Goal: Check status

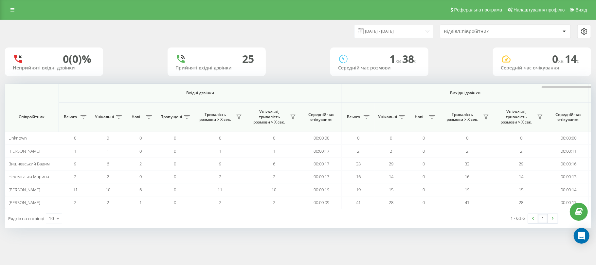
scroll to position [0, 327]
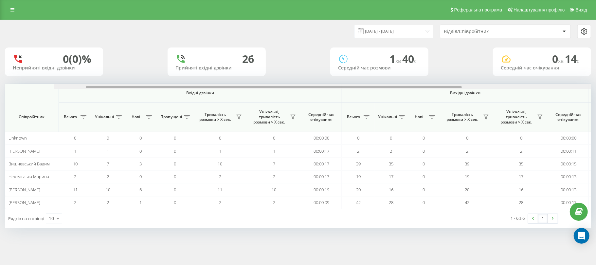
scroll to position [0, 327]
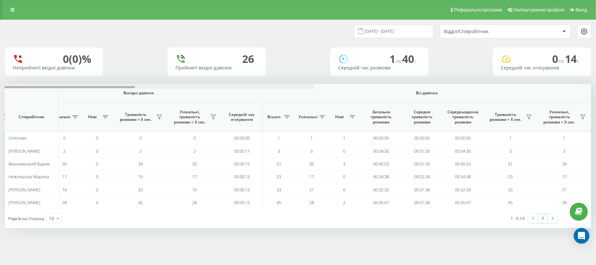
drag, startPoint x: 283, startPoint y: 87, endPoint x: 596, endPoint y: 86, distance: 312.8
click at [596, 86] on div "22.09.2025 - 22.09.2025 Відділ/Співробітник 0 (0)% Неприйняті вхідні дзвінки 26…" at bounding box center [298, 130] width 596 height 221
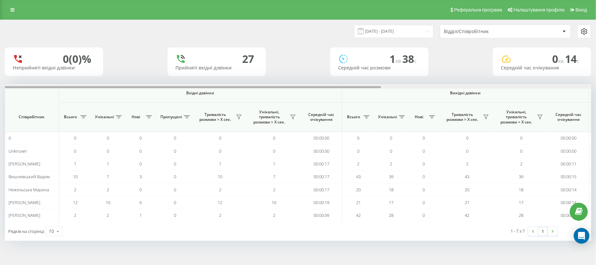
drag, startPoint x: 271, startPoint y: 86, endPoint x: 0, endPoint y: 89, distance: 271.2
click at [0, 89] on div "[DATE] - [DATE] Відділ/Співробітник 0 (0)% Неприйняті вхідні дзвінки 27 Прийнят…" at bounding box center [298, 137] width 596 height 234
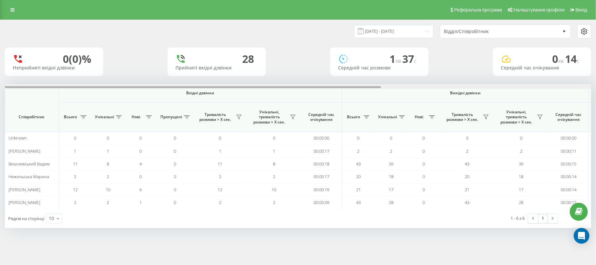
scroll to position [0, 327]
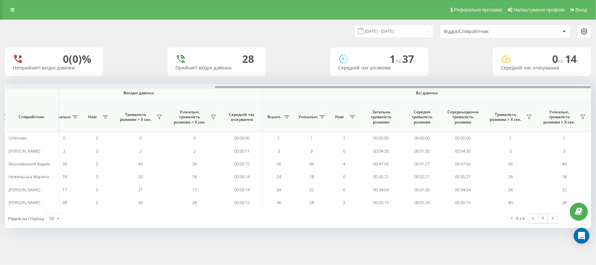
drag, startPoint x: 324, startPoint y: 88, endPoint x: 596, endPoint y: 89, distance: 271.8
click at [596, 89] on div "[DATE] - [DATE] Відділ/Співробітник 0 (0)% Неприйняті вхідні дзвінки 28 Прийнят…" at bounding box center [298, 130] width 596 height 221
drag, startPoint x: 370, startPoint y: 31, endPoint x: 365, endPoint y: 37, distance: 7.5
click at [371, 31] on input "[DATE] - [DATE]" at bounding box center [393, 31] width 79 height 13
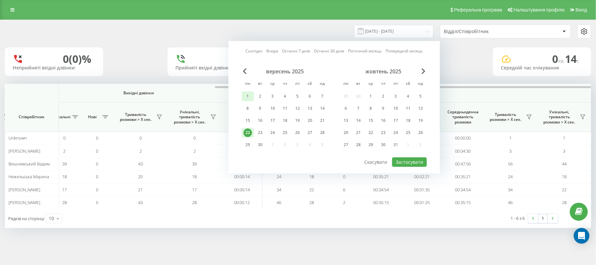
click at [249, 94] on div "1" at bounding box center [248, 96] width 9 height 9
click at [248, 128] on div "22" at bounding box center [248, 132] width 9 height 9
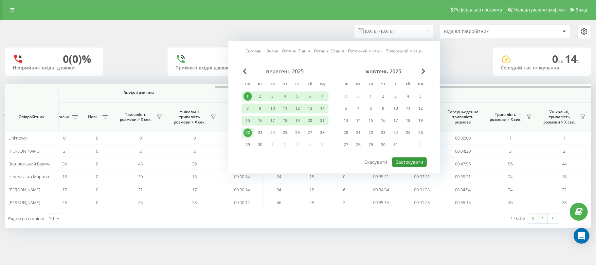
click at [406, 162] on button "Застосувати" at bounding box center [409, 161] width 35 height 9
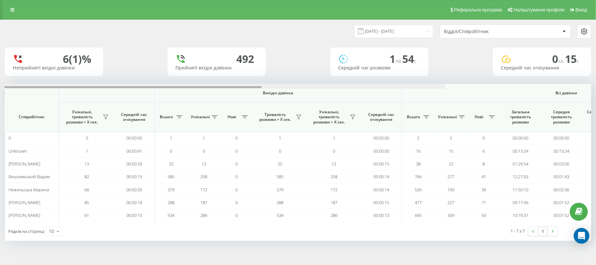
scroll to position [0, 327]
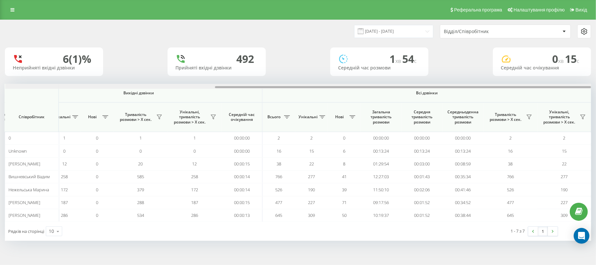
drag, startPoint x: 313, startPoint y: 87, endPoint x: 596, endPoint y: 68, distance: 283.6
click at [596, 68] on div "01.09.2025 - 22.09.2025 Відділ/Співробітник 6 (1)% Неприйняті вхідні дзвінки 49…" at bounding box center [298, 137] width 596 height 234
click at [379, 30] on input "01.09.2025 - 22.09.2025" at bounding box center [393, 31] width 79 height 13
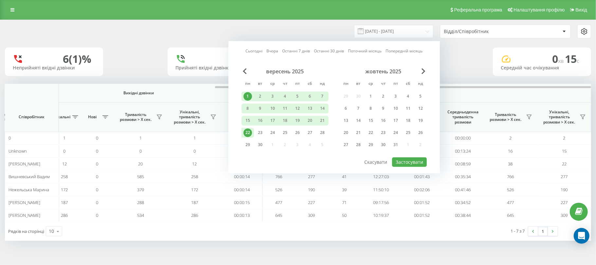
click at [250, 134] on div "22" at bounding box center [248, 132] width 9 height 9
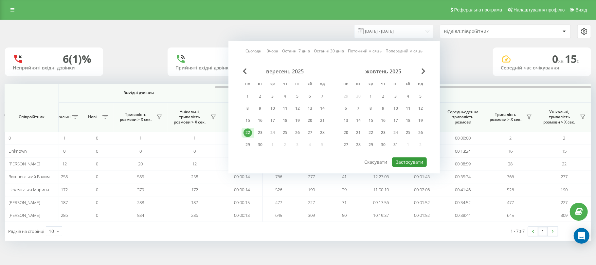
click at [412, 160] on button "Застосувати" at bounding box center [409, 161] width 35 height 9
type input "[DATE] - [DATE]"
